Goal: Navigation & Orientation: Find specific page/section

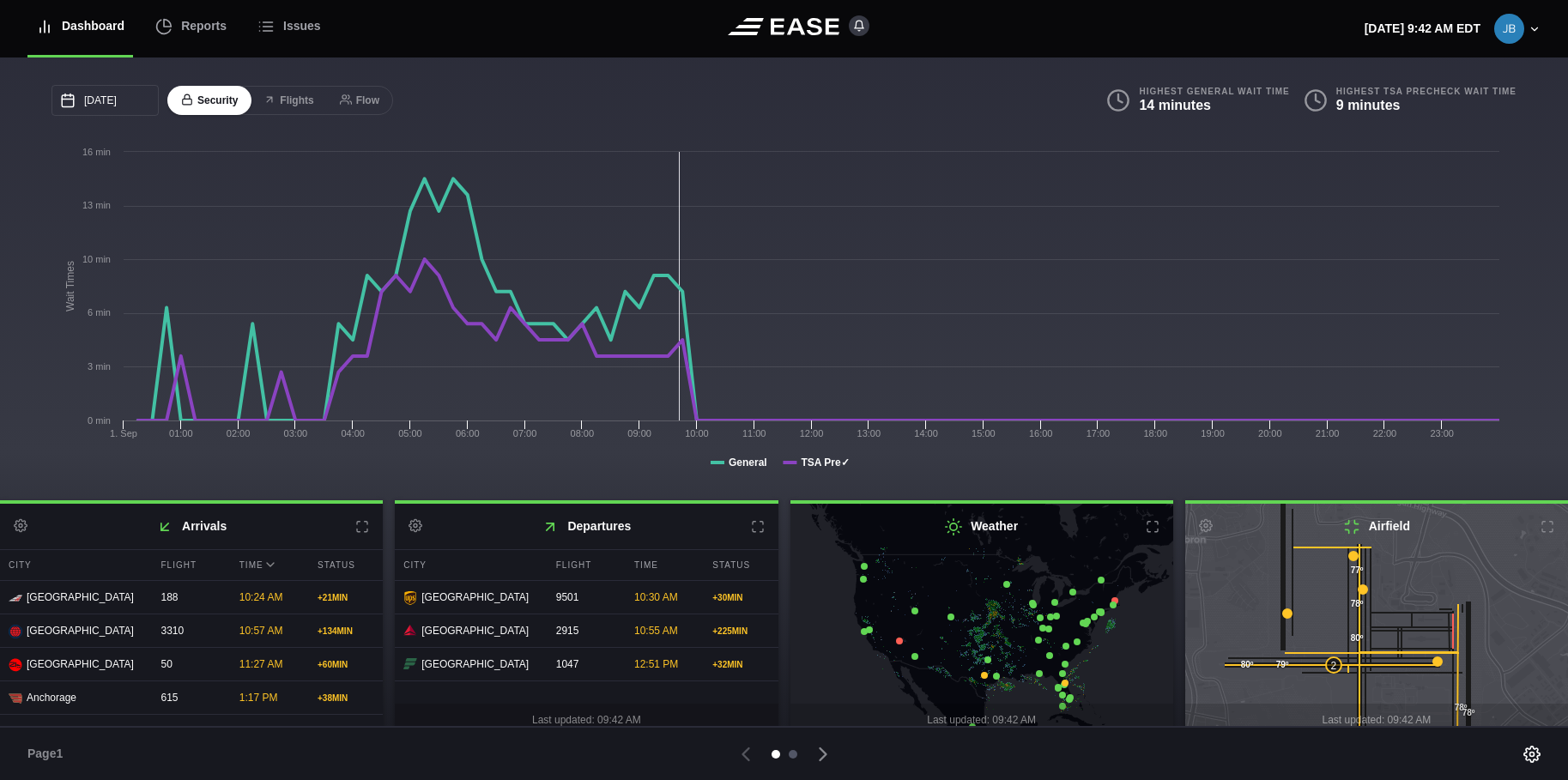
click at [791, 754] on div at bounding box center [793, 754] width 9 height 9
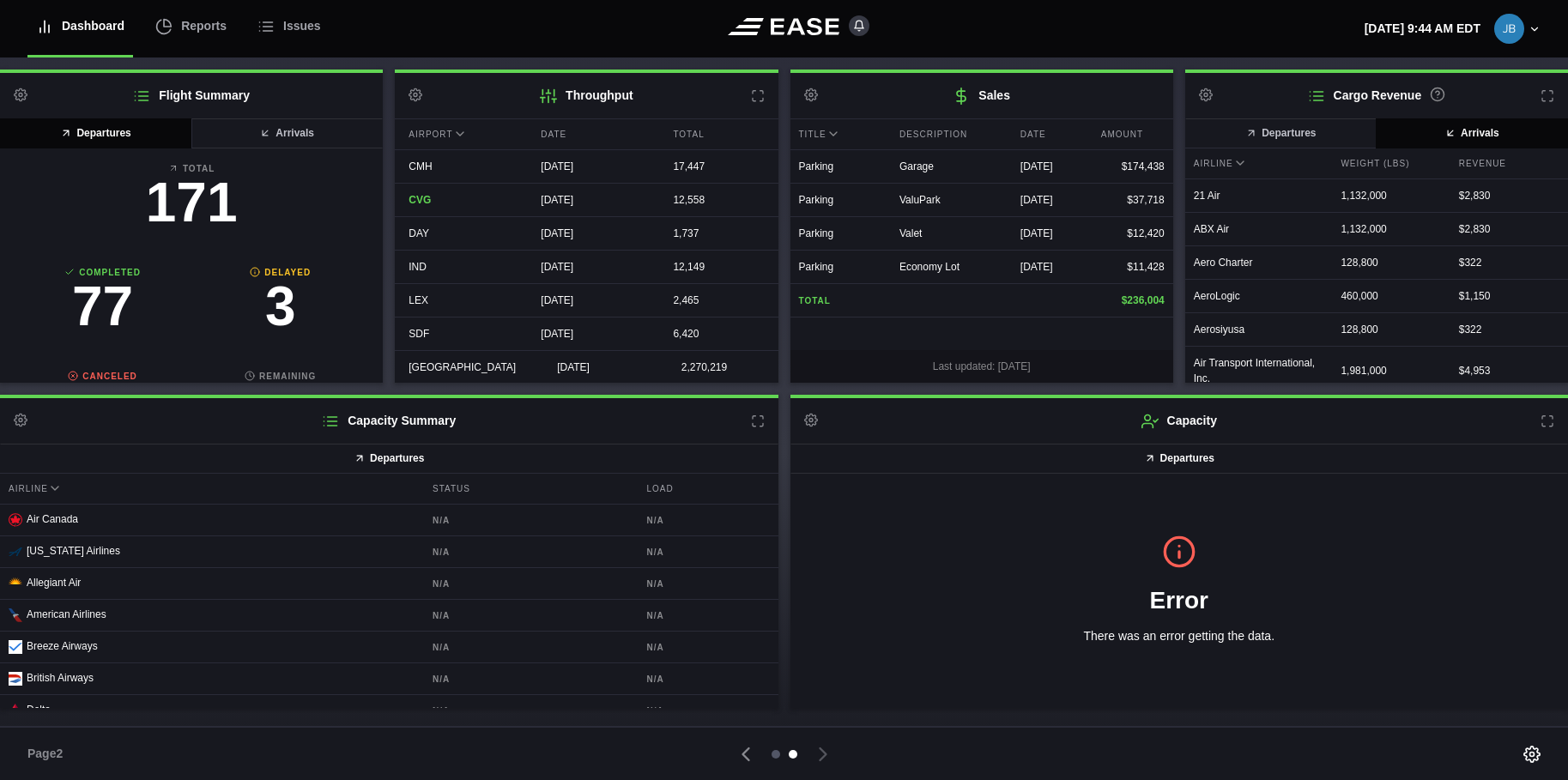
click at [773, 752] on div at bounding box center [776, 754] width 9 height 9
